Goal: Task Accomplishment & Management: Manage account settings

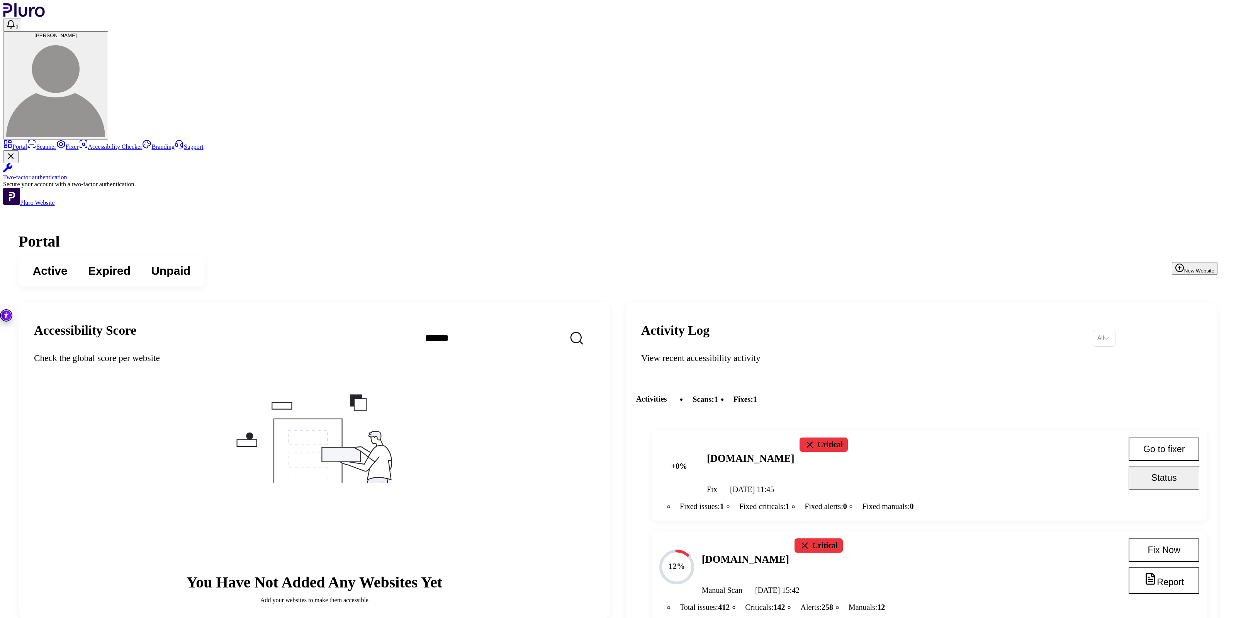
click at [77, 32] on span "Eran Shatzman" at bounding box center [55, 35] width 42 height 6
click at [1170, 136] on link "Log out" at bounding box center [1183, 133] width 27 height 6
